Goal: Navigation & Orientation: Find specific page/section

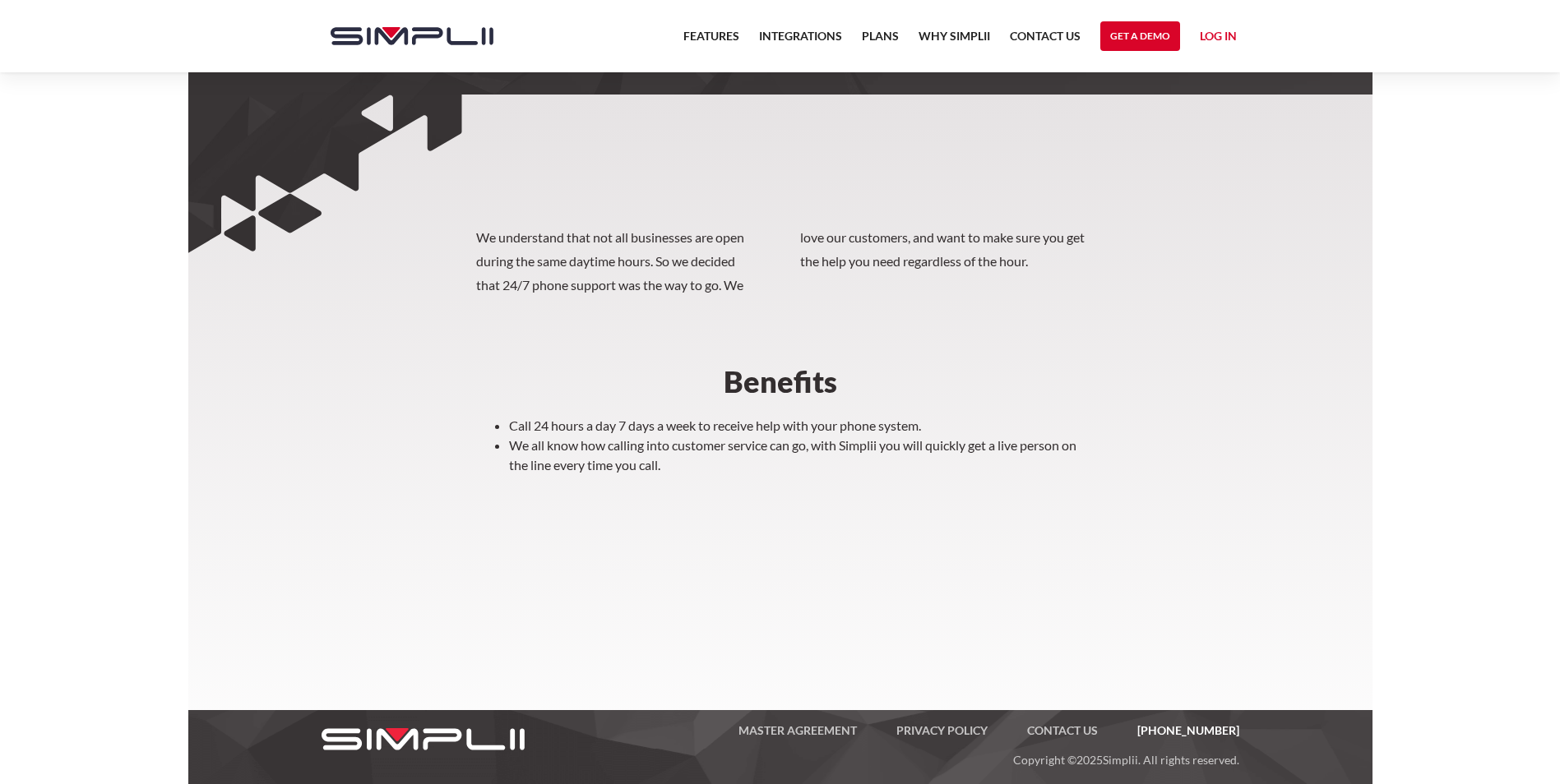
scroll to position [396, 0]
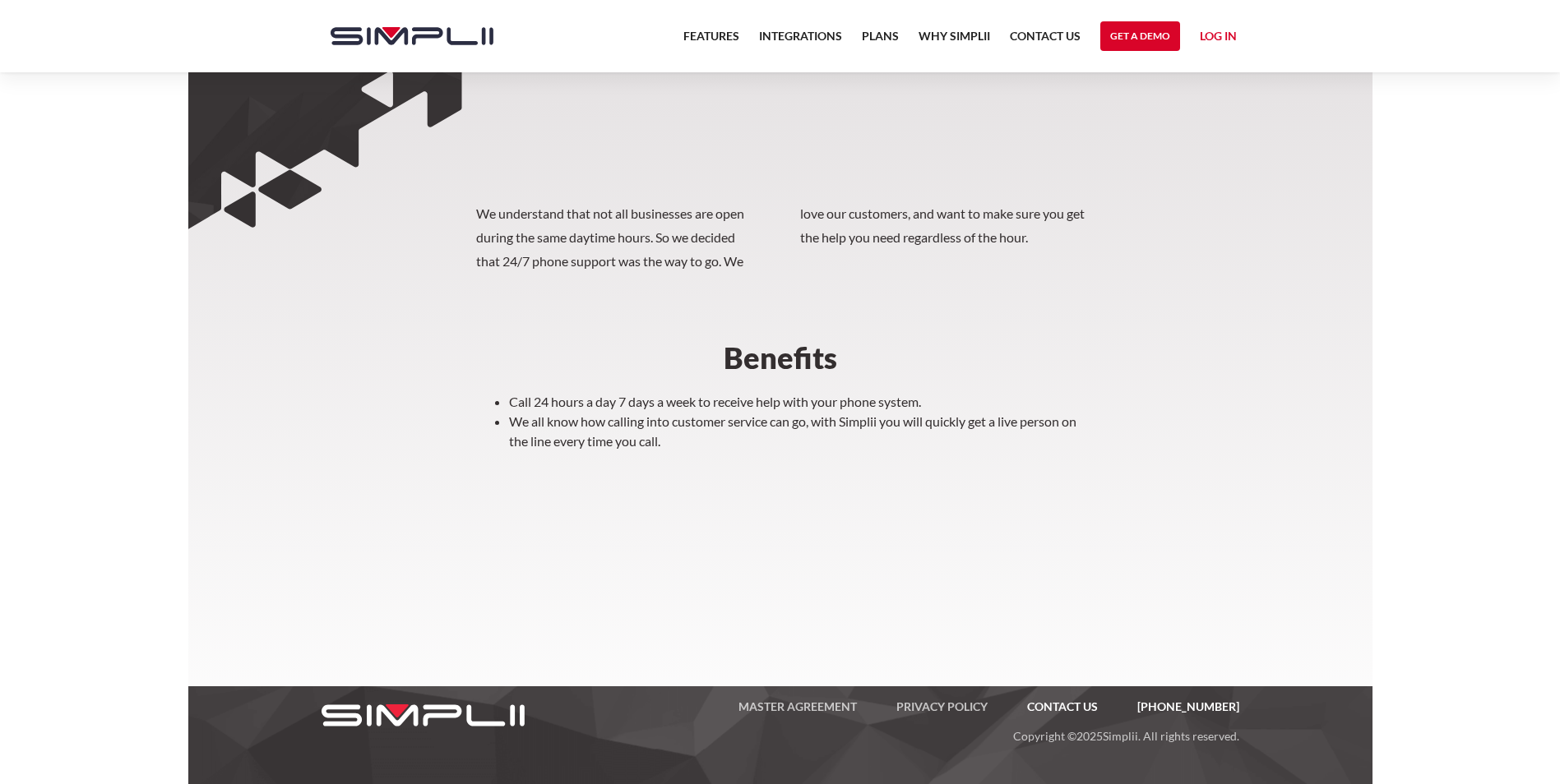
click at [1074, 699] on link "Contact US" at bounding box center [1062, 707] width 110 height 20
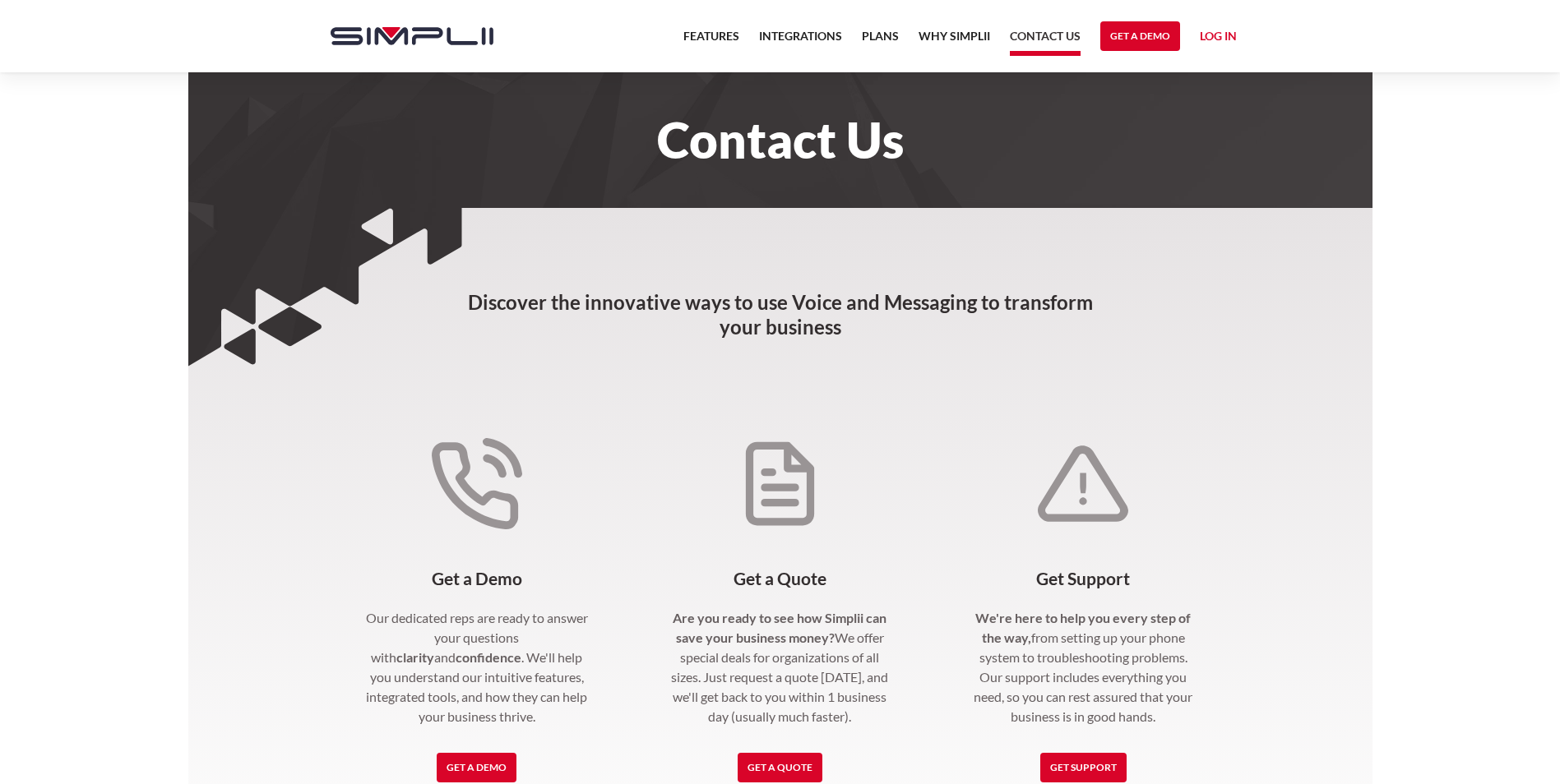
click at [1224, 40] on link "Log in" at bounding box center [1218, 39] width 37 height 25
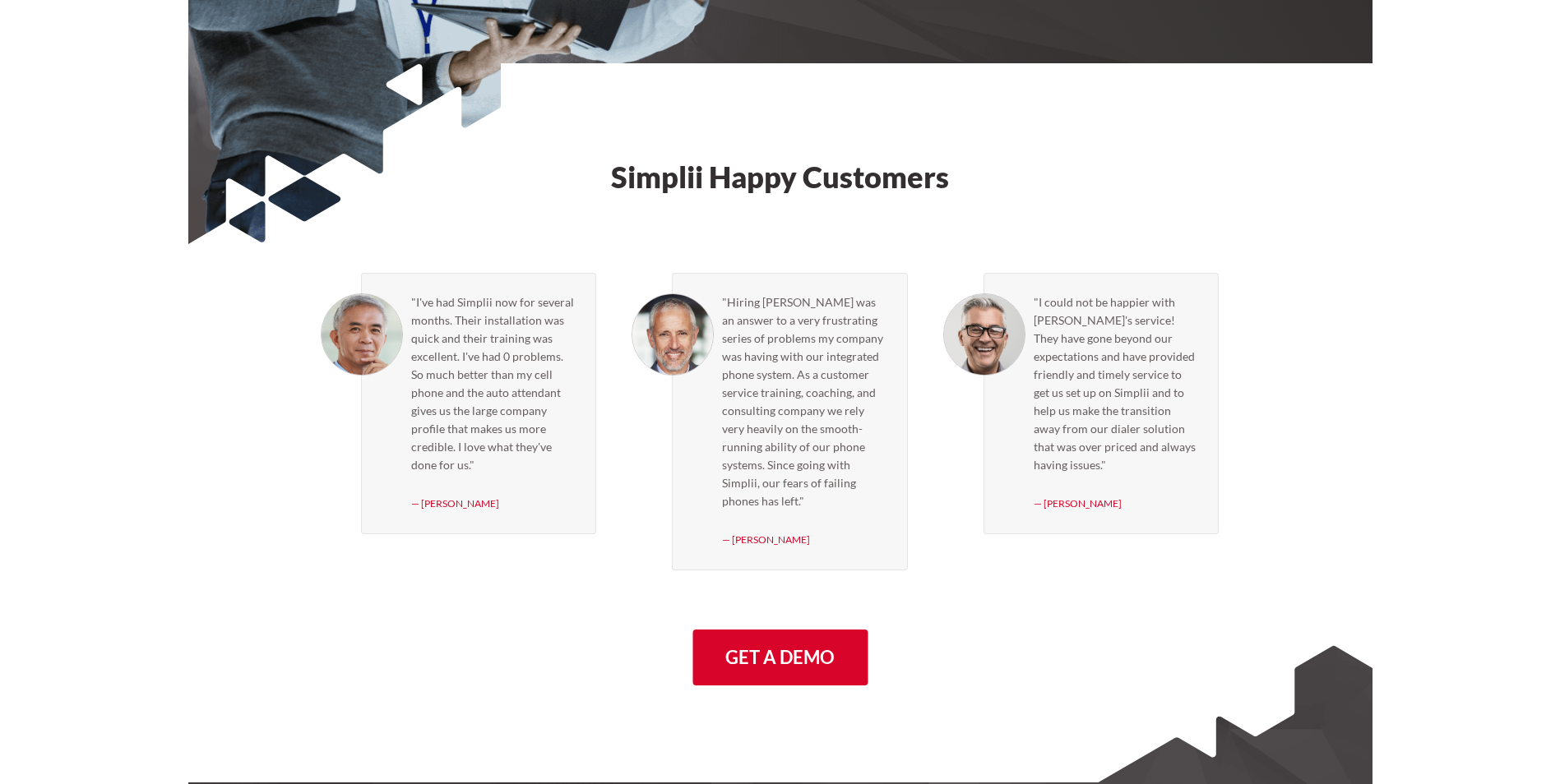
scroll to position [4643, 0]
